Goal: Transaction & Acquisition: Subscribe to service/newsletter

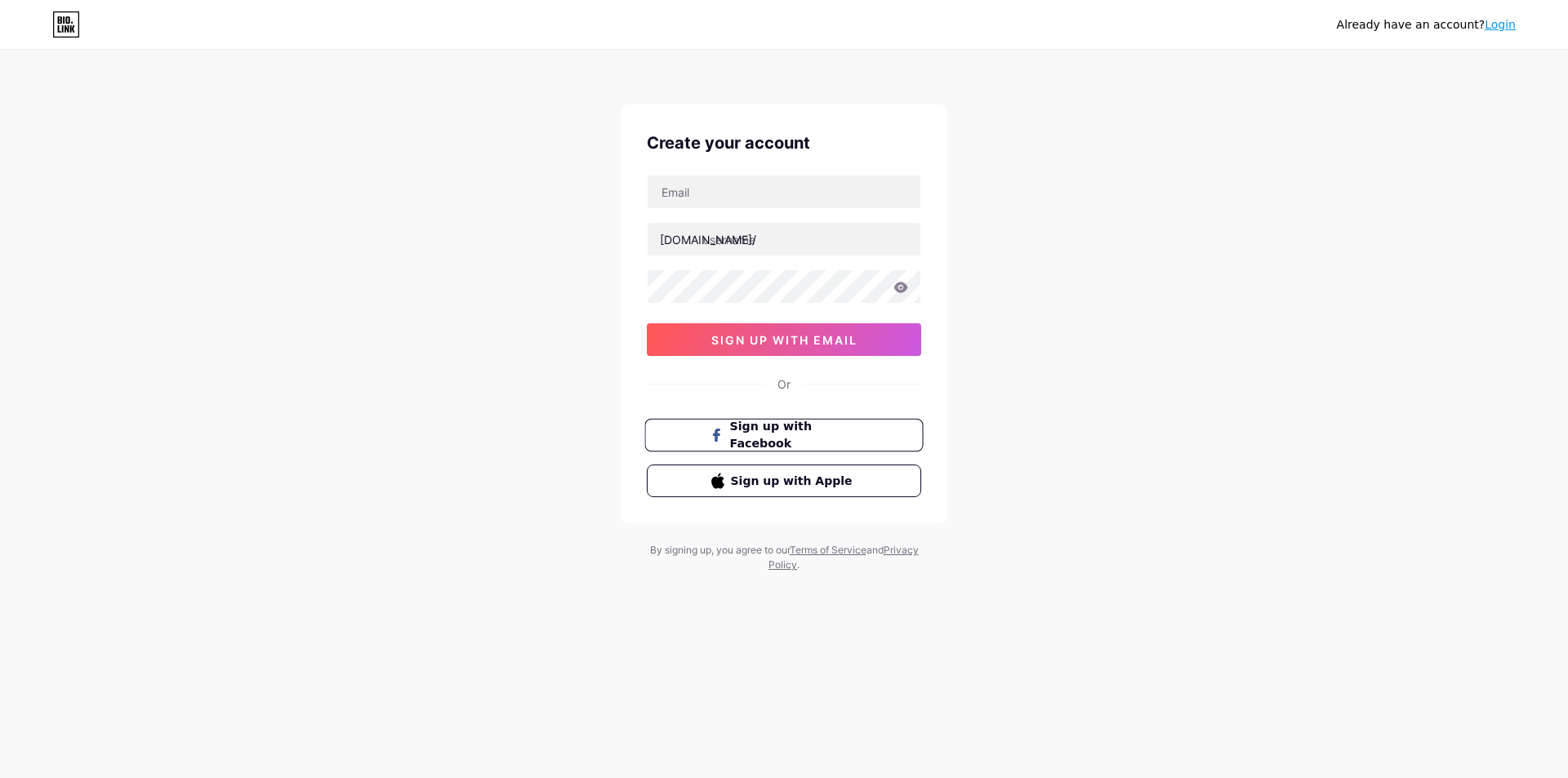
click at [815, 433] on span "Sign up with Facebook" at bounding box center [794, 435] width 128 height 35
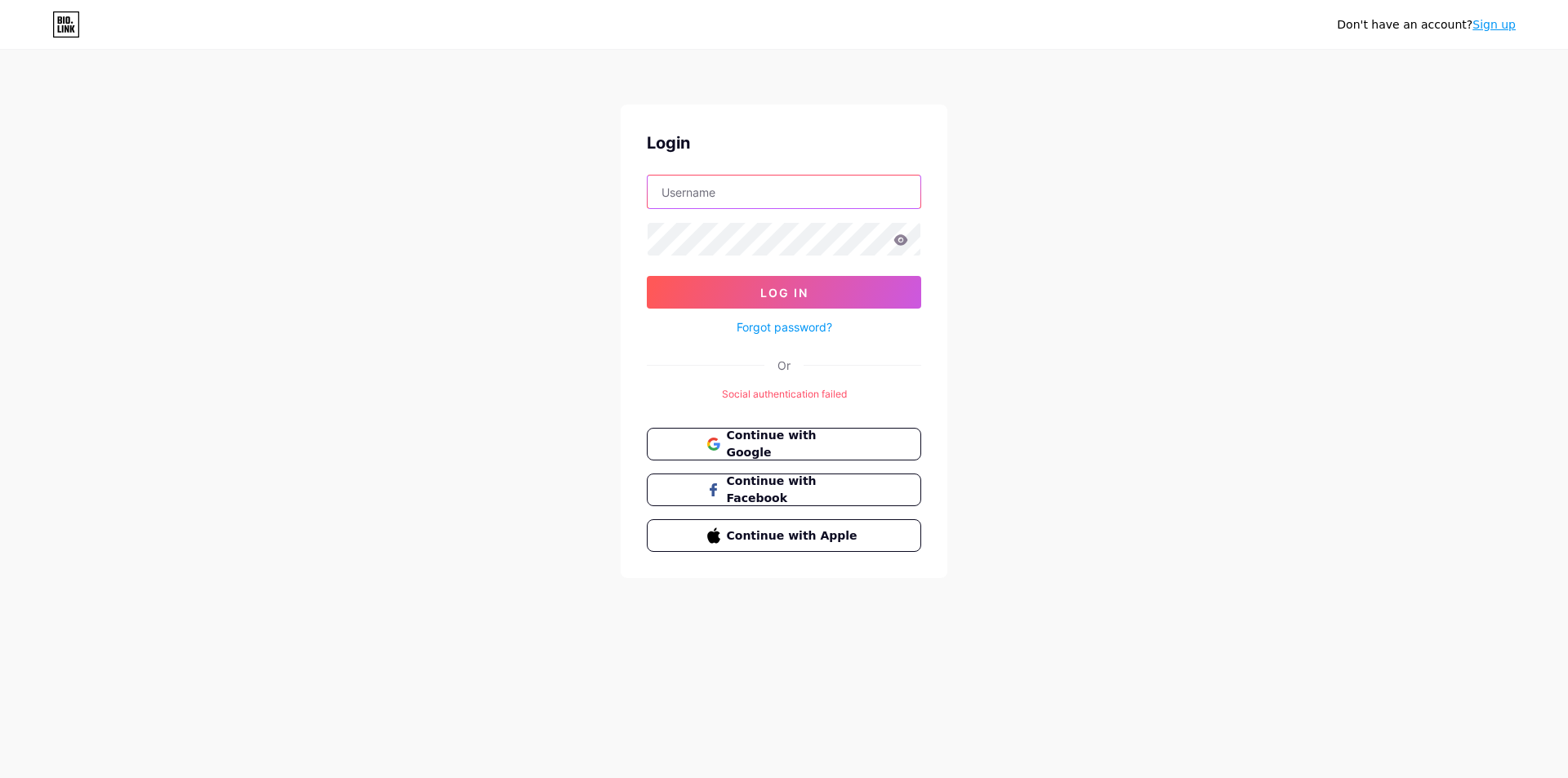
click at [725, 193] on input "text" at bounding box center [784, 192] width 273 height 32
type input "phongthuytaclinh@gmail.com"
click at [791, 260] on form "phongthuytaclinh@gmail.com Log In Forgot password?" at bounding box center [784, 256] width 275 height 162
click at [826, 477] on button "Continue with Facebook" at bounding box center [784, 490] width 279 height 33
click at [750, 446] on span "Continue with Google" at bounding box center [793, 445] width 136 height 35
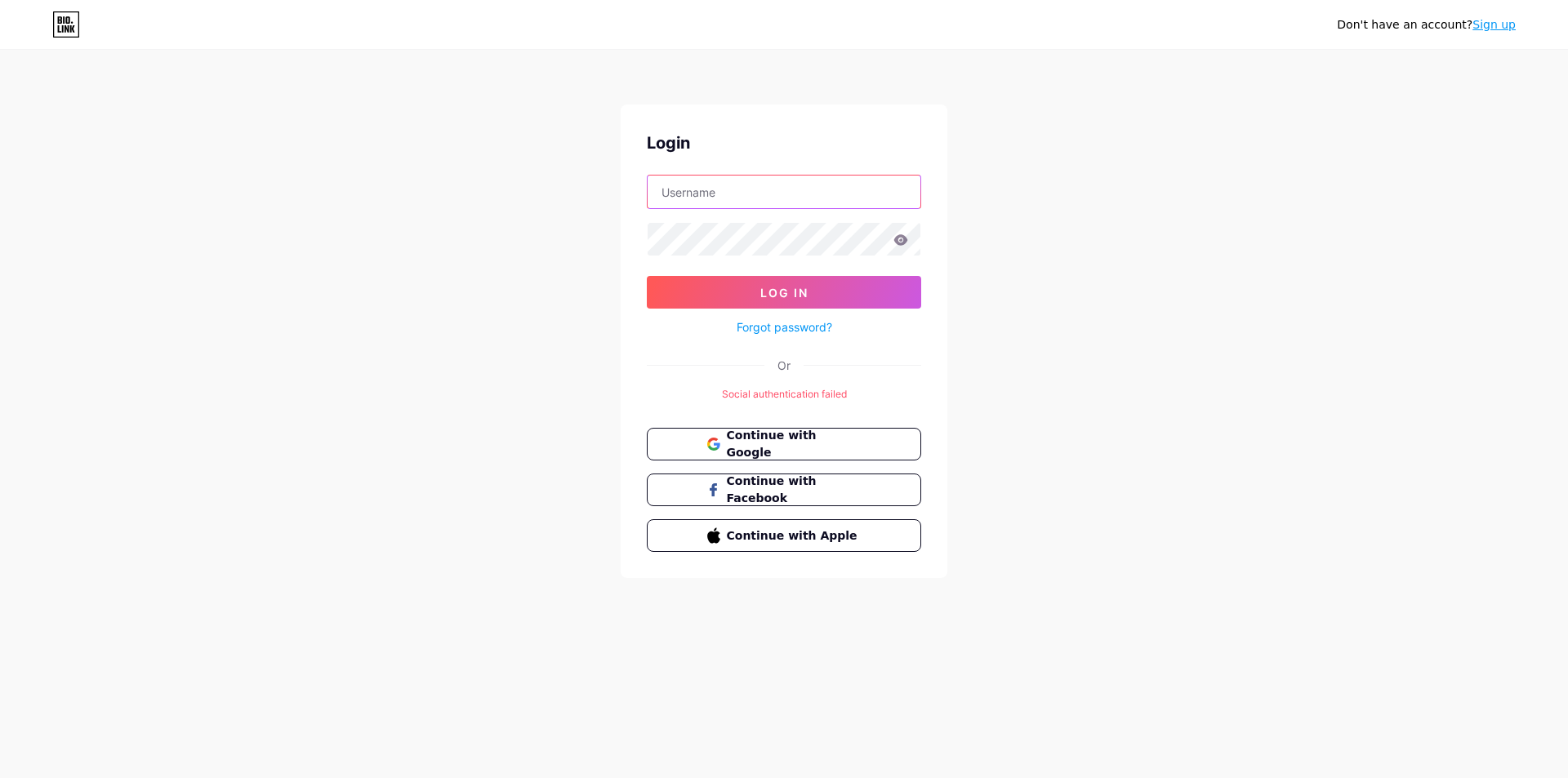
click at [708, 201] on input "text" at bounding box center [784, 192] width 273 height 32
type input "[EMAIL_ADDRESS][DOMAIN_NAME]"
click at [1509, 29] on link "Sign up" at bounding box center [1494, 25] width 43 height 13
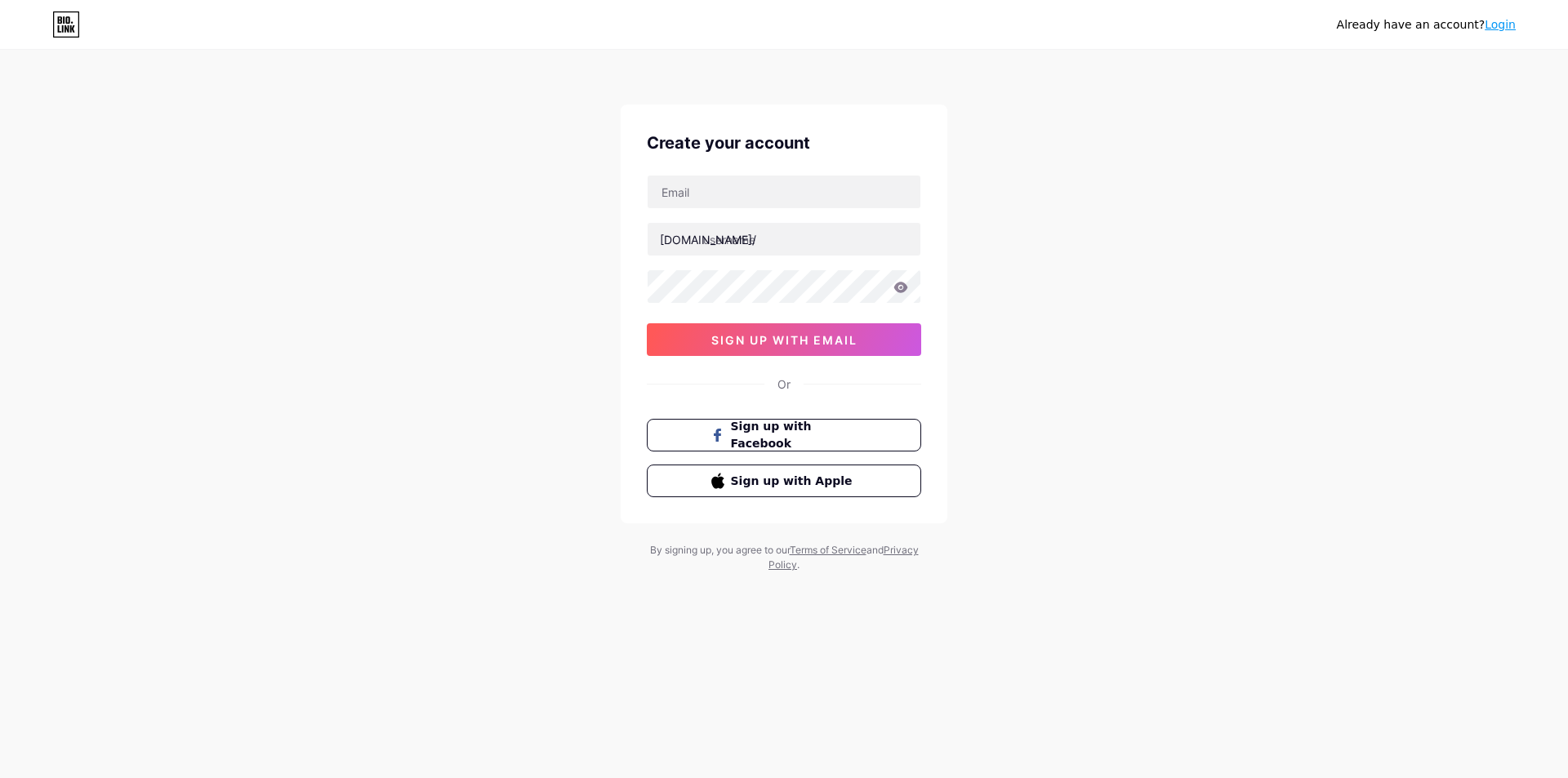
click at [1506, 26] on link "Login" at bounding box center [1500, 25] width 31 height 13
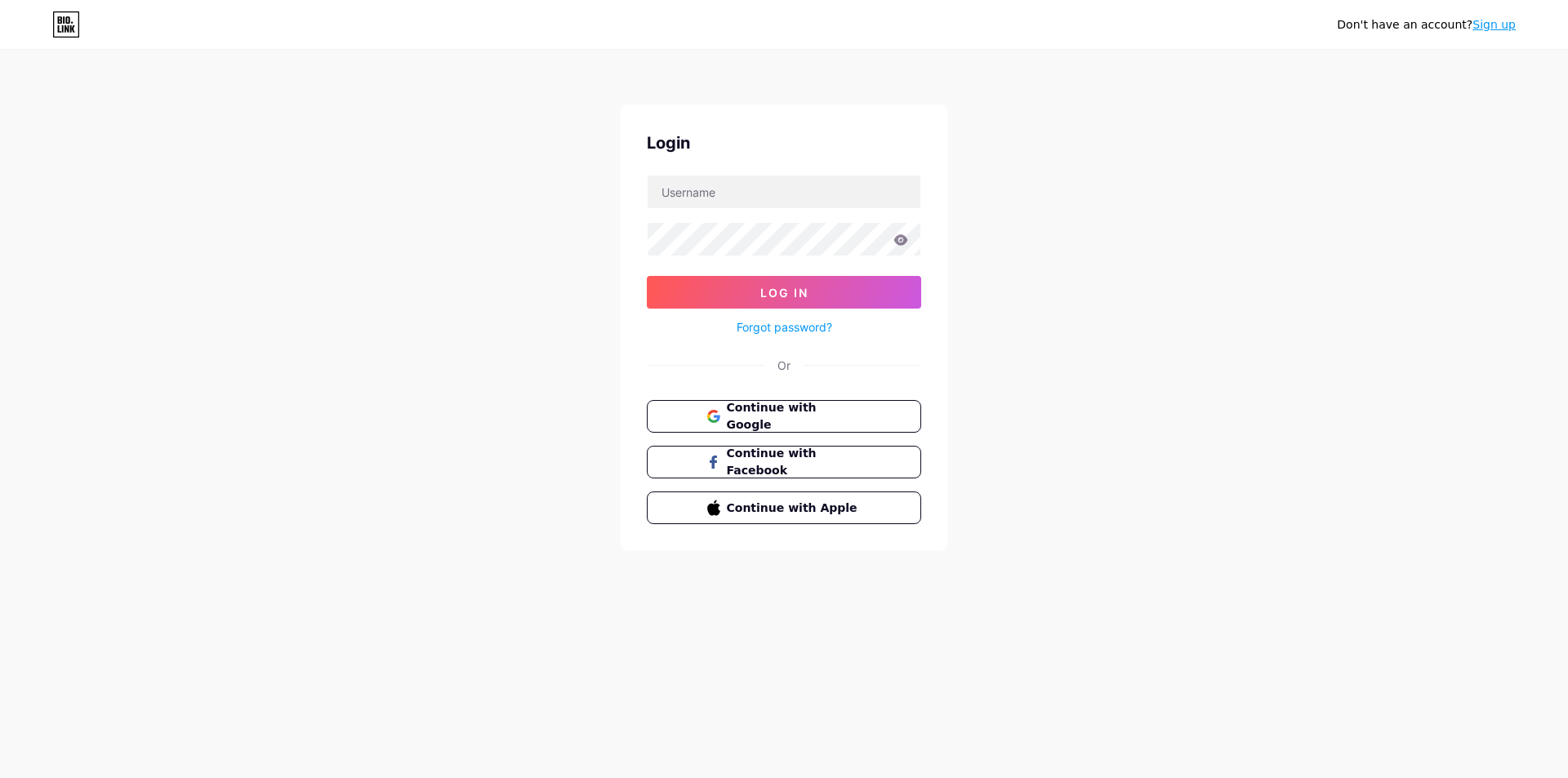
click at [1506, 26] on link "Sign up" at bounding box center [1494, 25] width 43 height 13
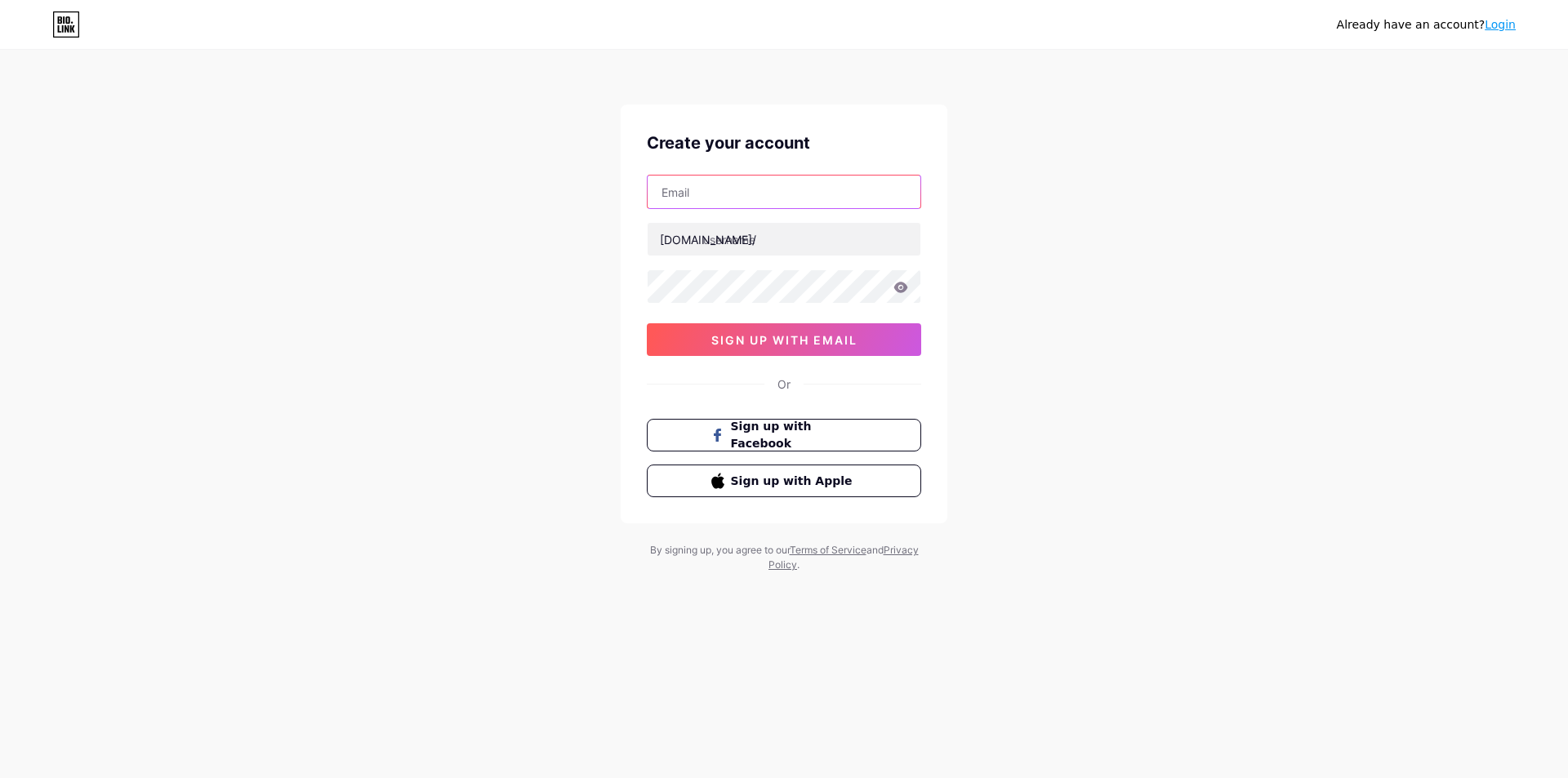
click at [697, 196] on input "text" at bounding box center [784, 192] width 273 height 32
type input "phongthuytaclinh@gmail.com"
click at [762, 237] on input "text" at bounding box center [784, 240] width 273 height 32
type input "taclinhoi"
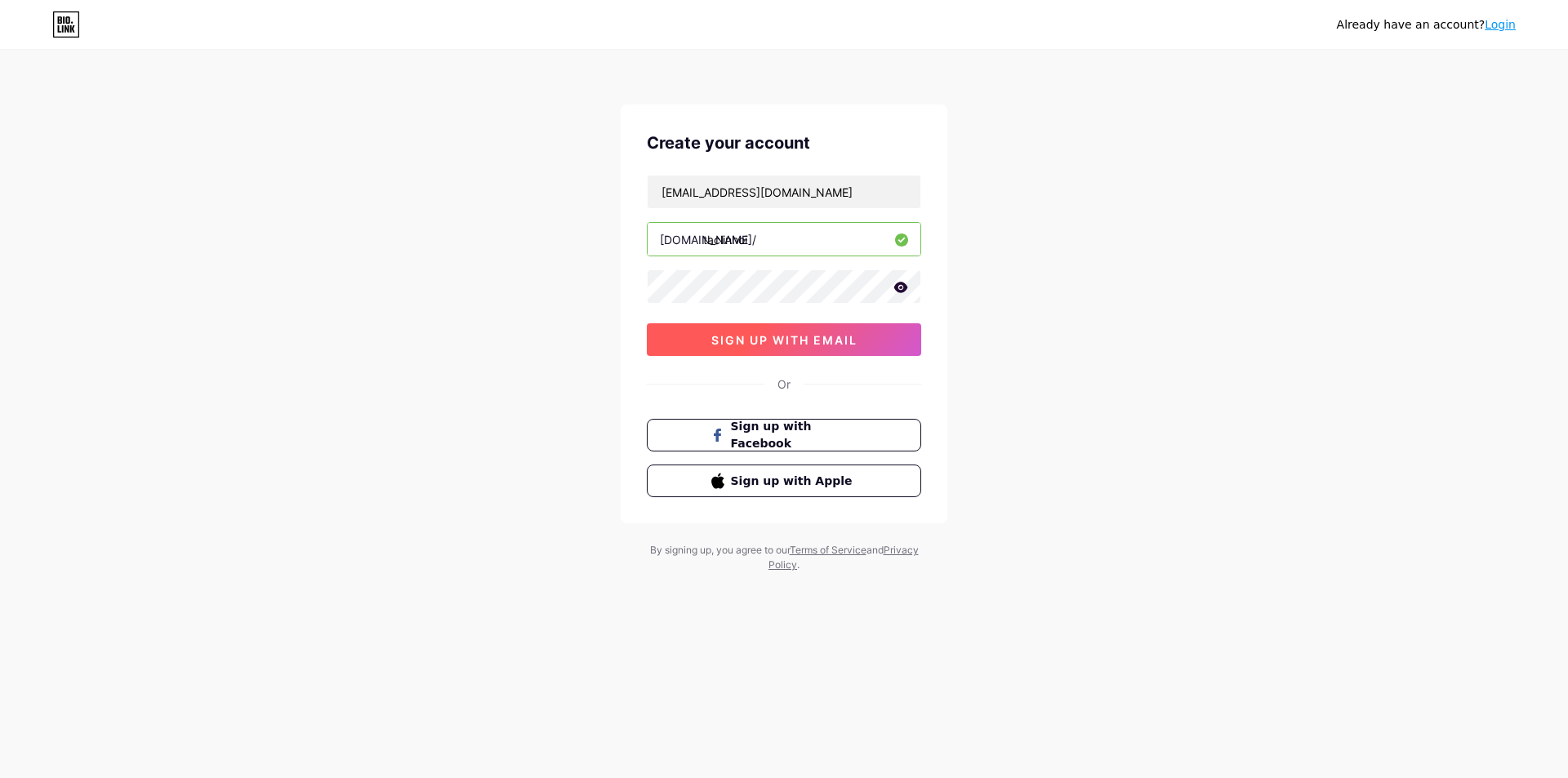
click at [700, 343] on button "sign up with email" at bounding box center [784, 340] width 275 height 32
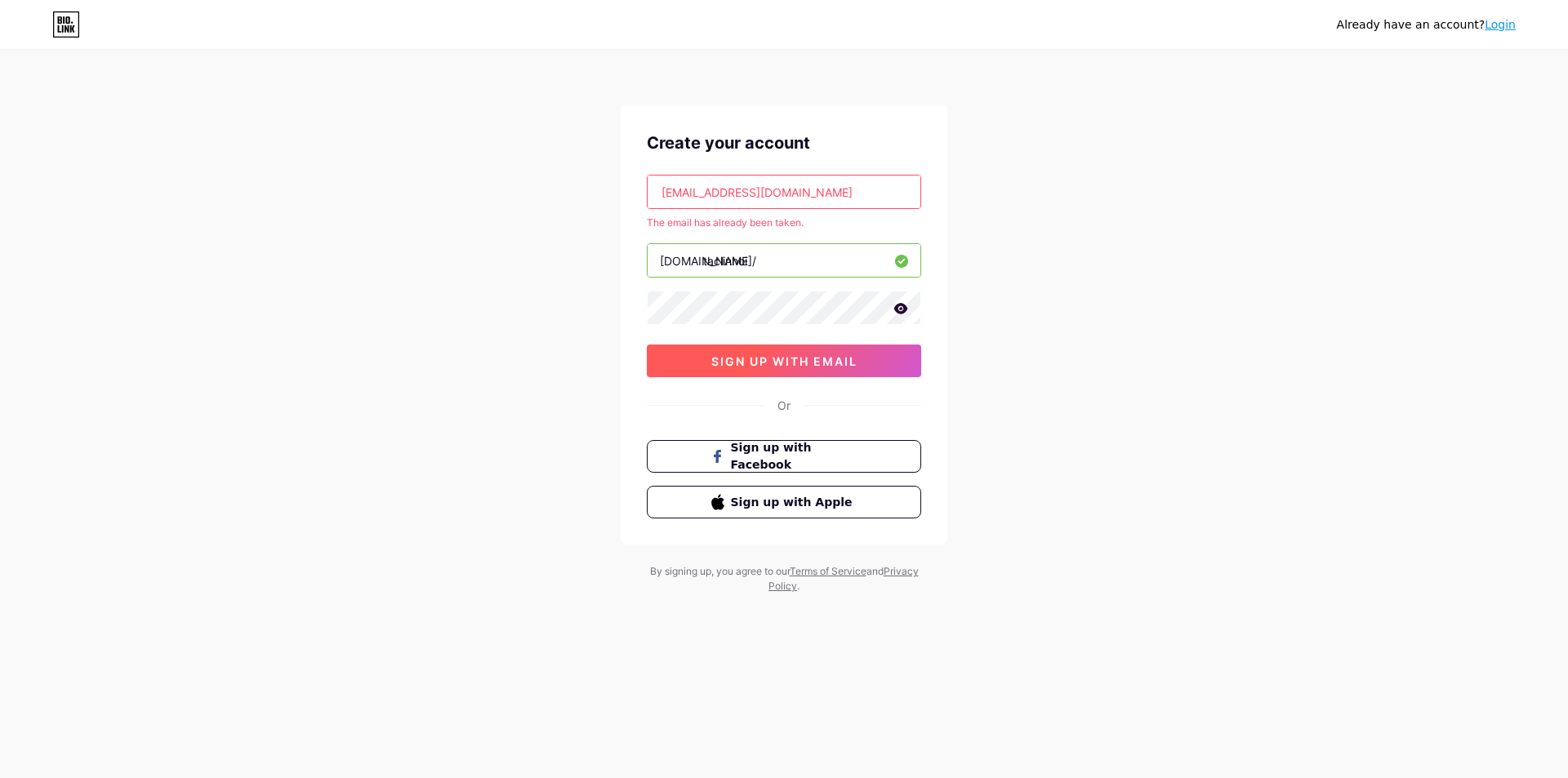
click at [806, 359] on span "sign up with email" at bounding box center [784, 361] width 146 height 14
